Goal: Task Accomplishment & Management: Manage account settings

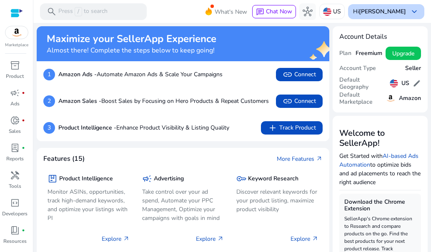
click at [389, 13] on b "[PERSON_NAME]" at bounding box center [382, 11] width 47 height 8
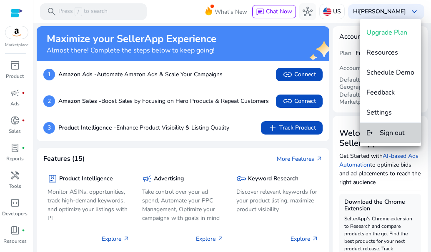
click at [387, 131] on span "Sign out" at bounding box center [391, 132] width 25 height 9
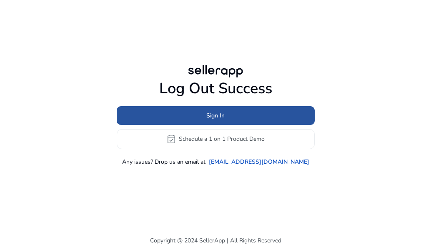
click at [296, 110] on span at bounding box center [216, 115] width 198 height 20
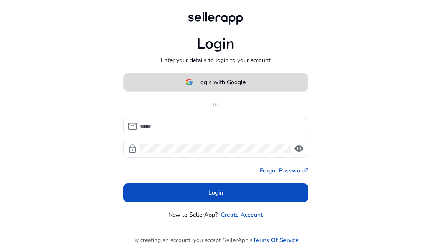
click at [243, 80] on span "Login with Google" at bounding box center [221, 82] width 48 height 9
